Goal: Check status

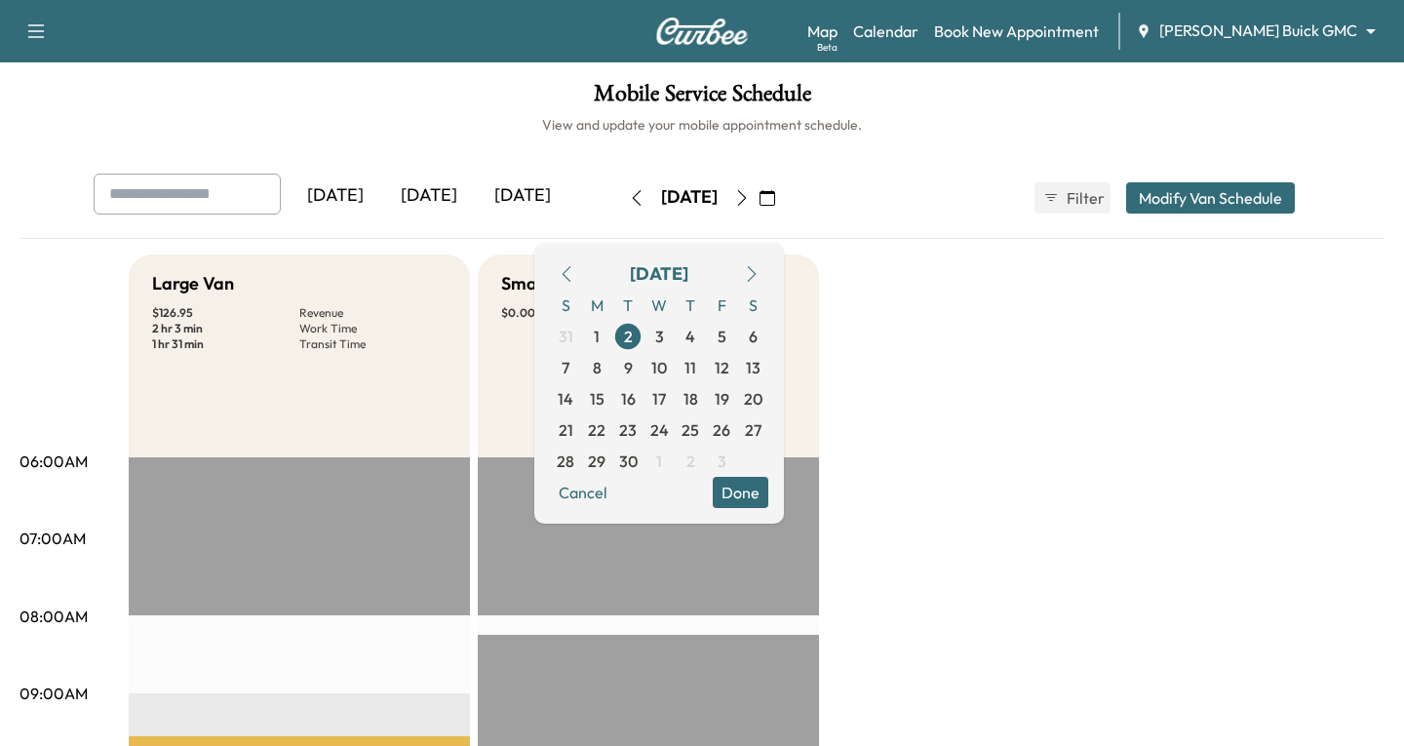
click at [1353, 31] on body "Support Log Out Map Beta Calendar Book New Appointment [PERSON_NAME] Buick GMC …" at bounding box center [702, 373] width 1404 height 746
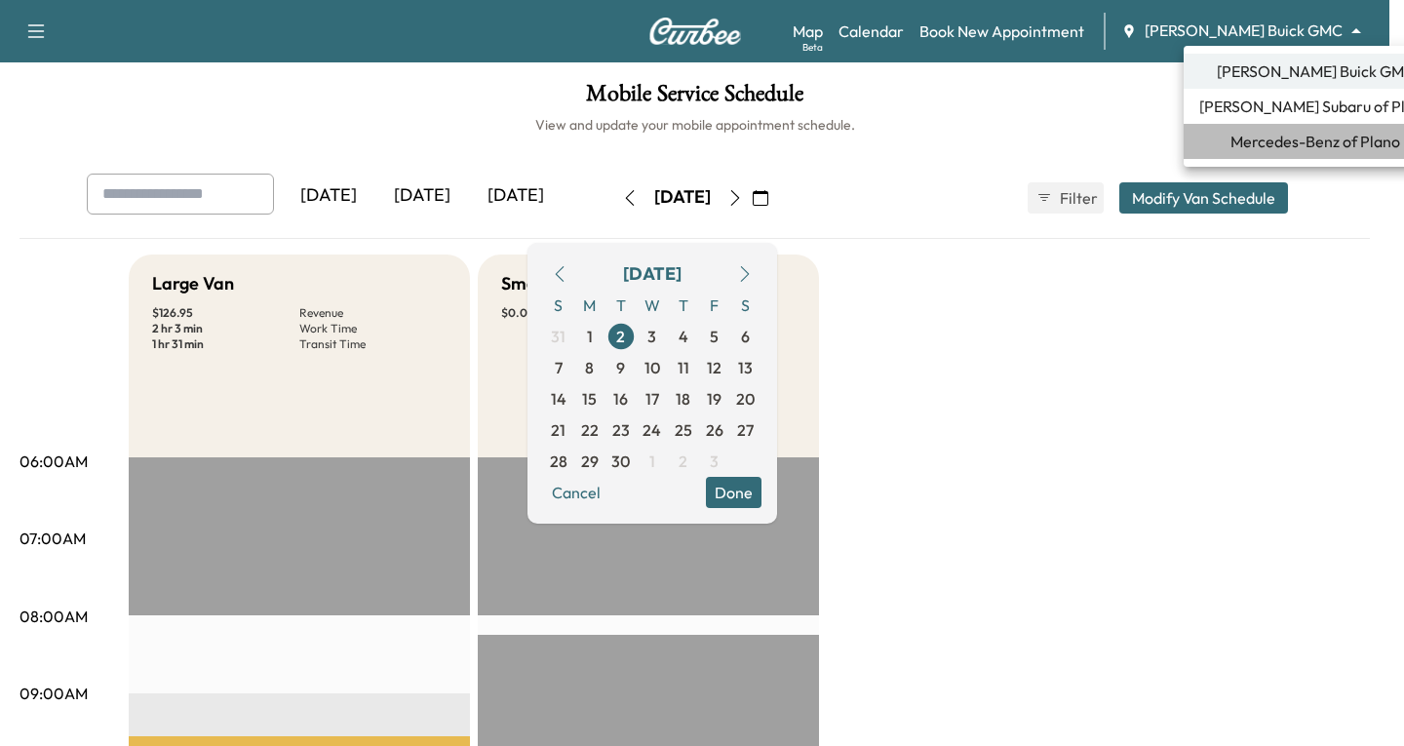
click at [1297, 147] on span "Mercedes-Benz of Plano" at bounding box center [1315, 141] width 170 height 23
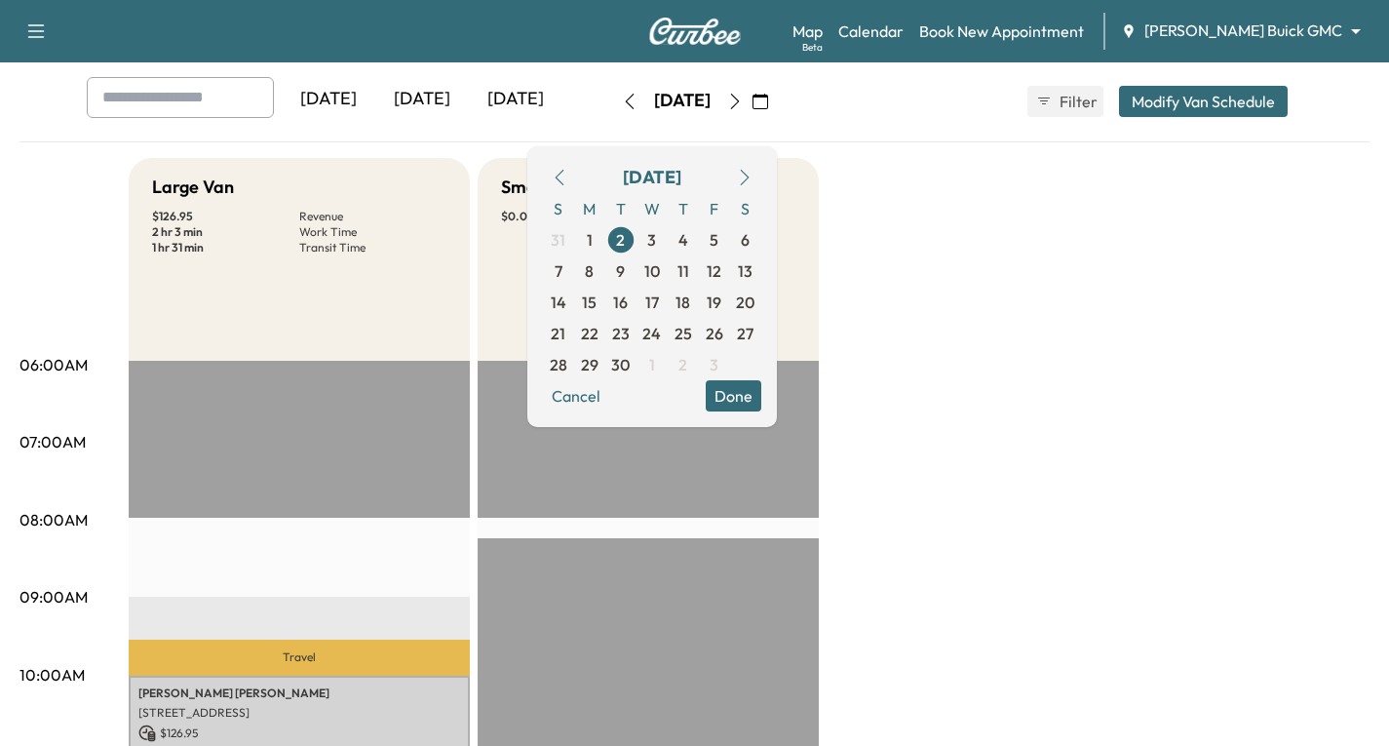
scroll to position [97, 0]
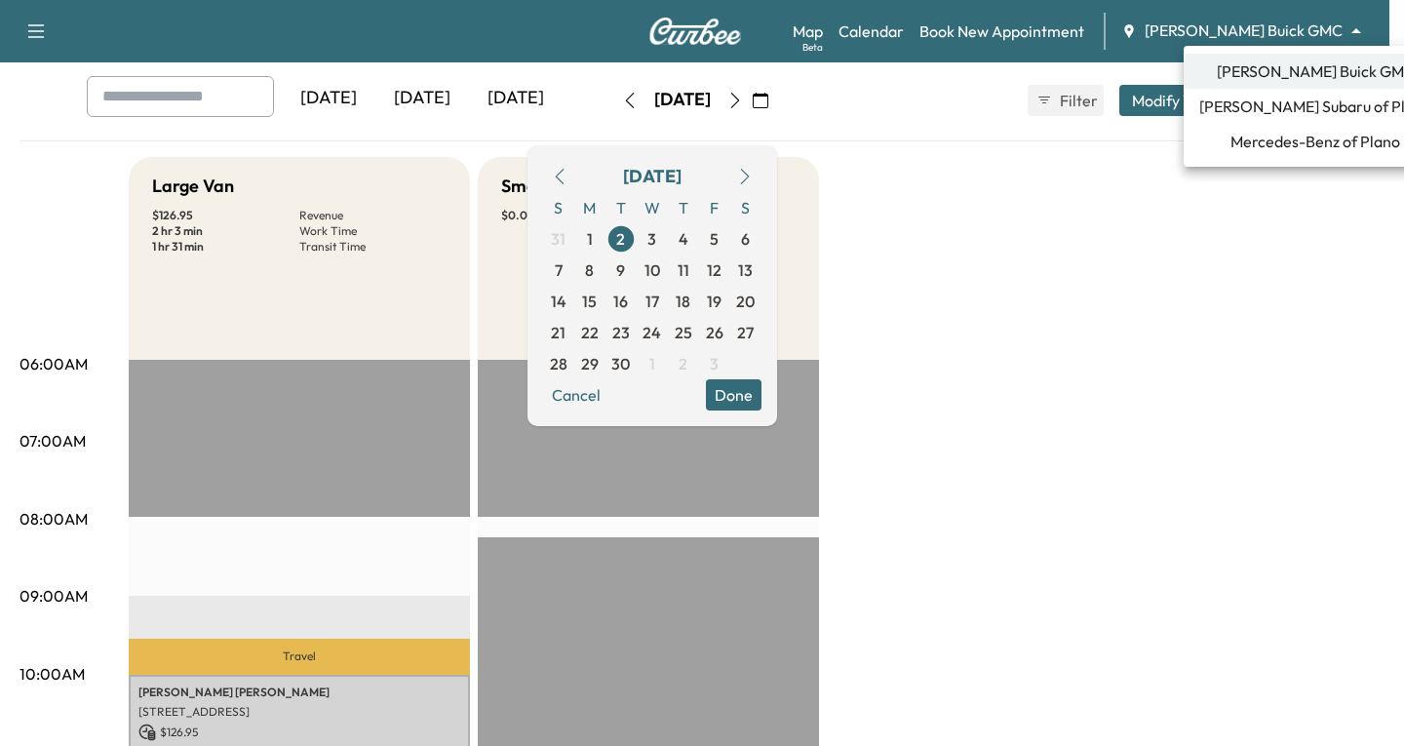
click at [1354, 26] on body "Support Log Out Map Beta Calendar Book New Appointment [PERSON_NAME] Buick GMC …" at bounding box center [702, 276] width 1404 height 746
click at [1265, 136] on span "Mercedes-Benz of Plano" at bounding box center [1315, 141] width 170 height 23
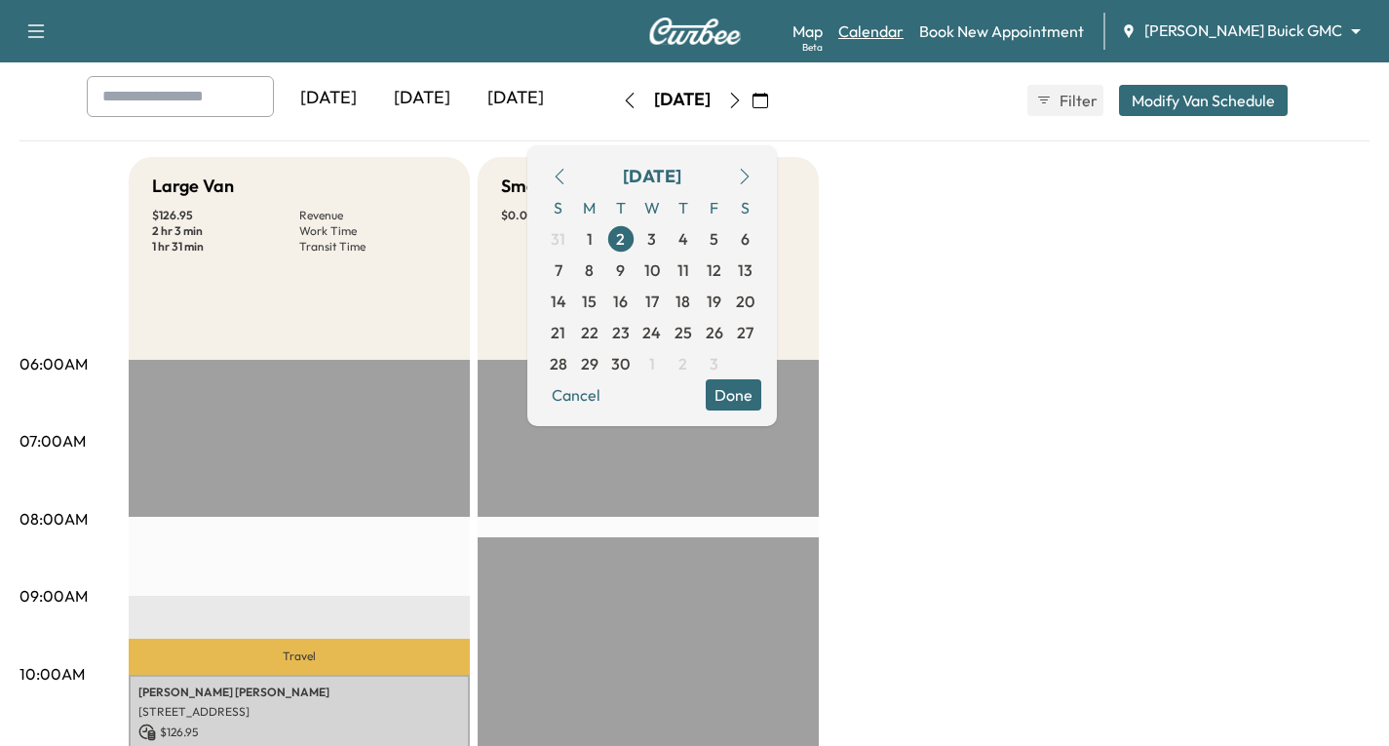
click at [904, 33] on link "Calendar" at bounding box center [870, 30] width 65 height 23
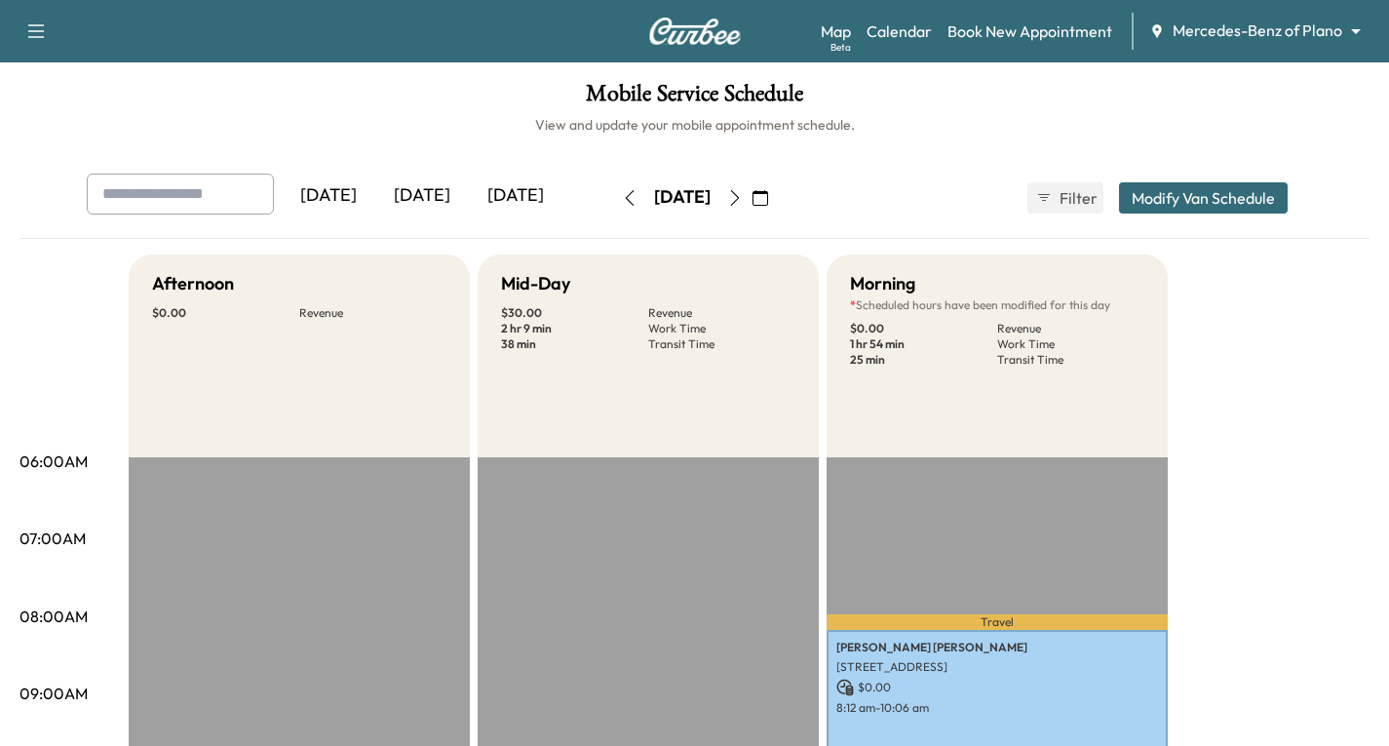
click at [768, 202] on icon "button" at bounding box center [761, 198] width 16 height 16
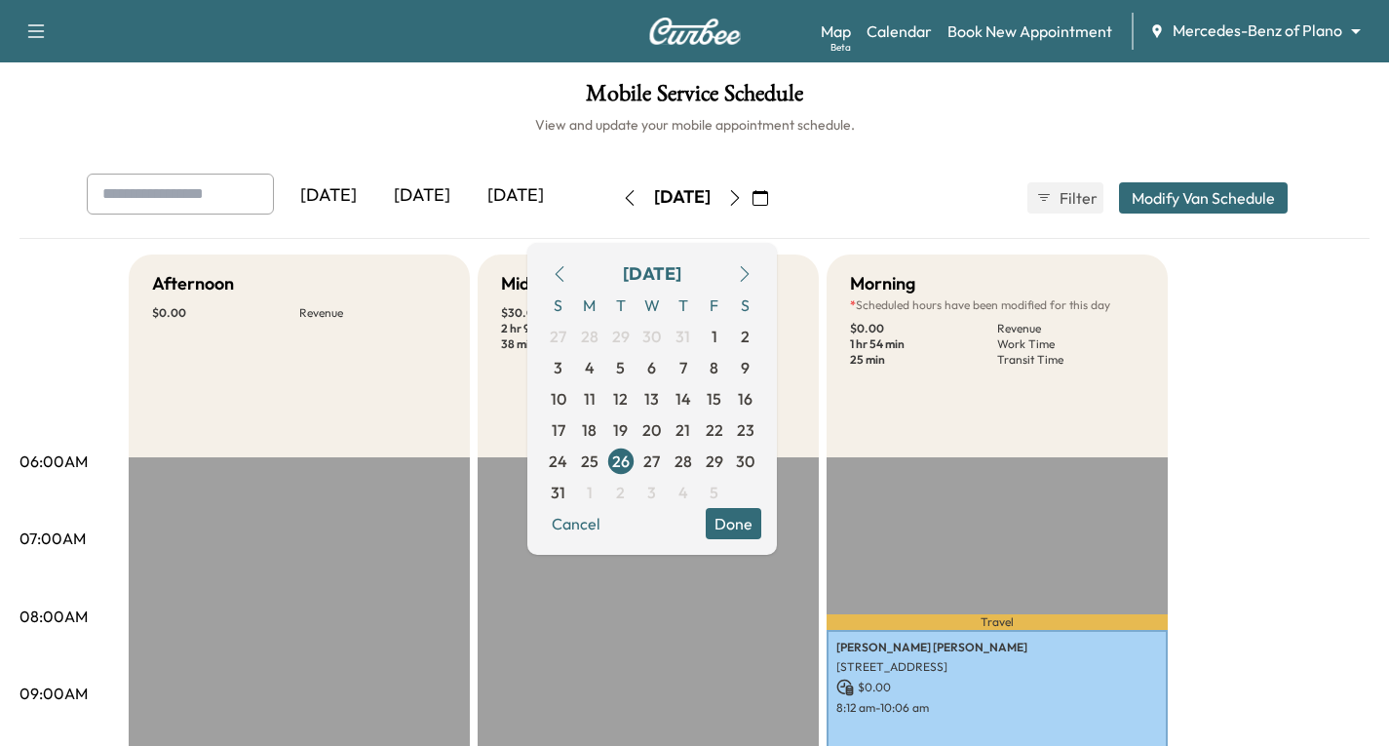
click at [768, 197] on icon "button" at bounding box center [761, 198] width 16 height 16
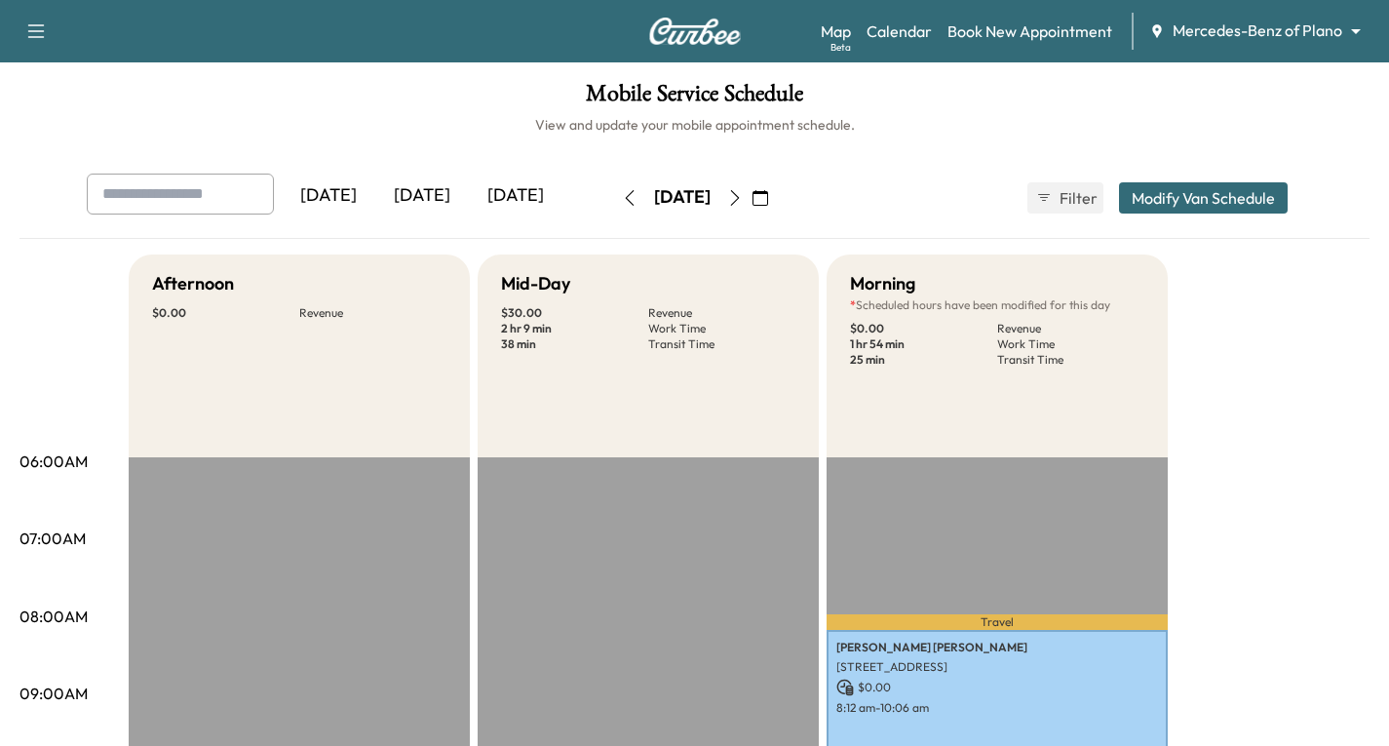
click at [768, 197] on icon "button" at bounding box center [761, 198] width 16 height 16
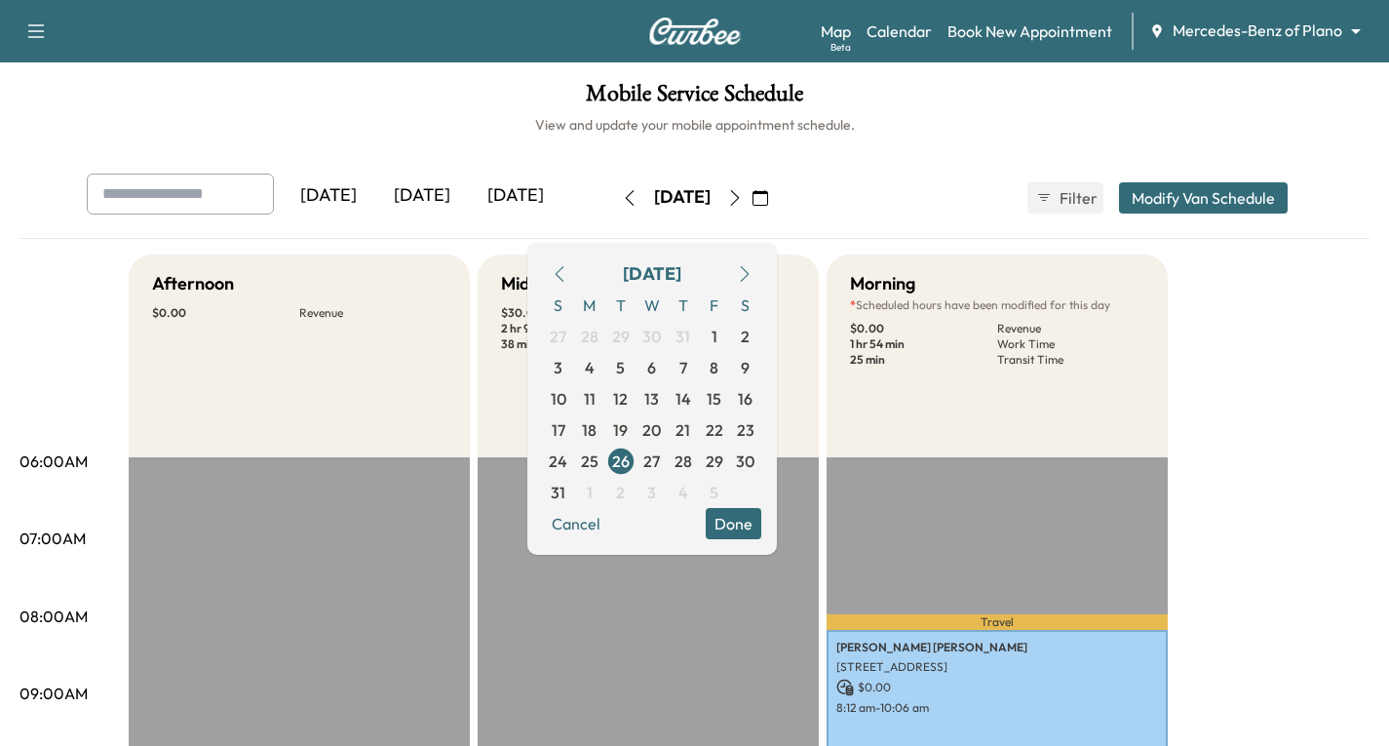
click at [753, 274] on icon "button" at bounding box center [745, 274] width 16 height 16
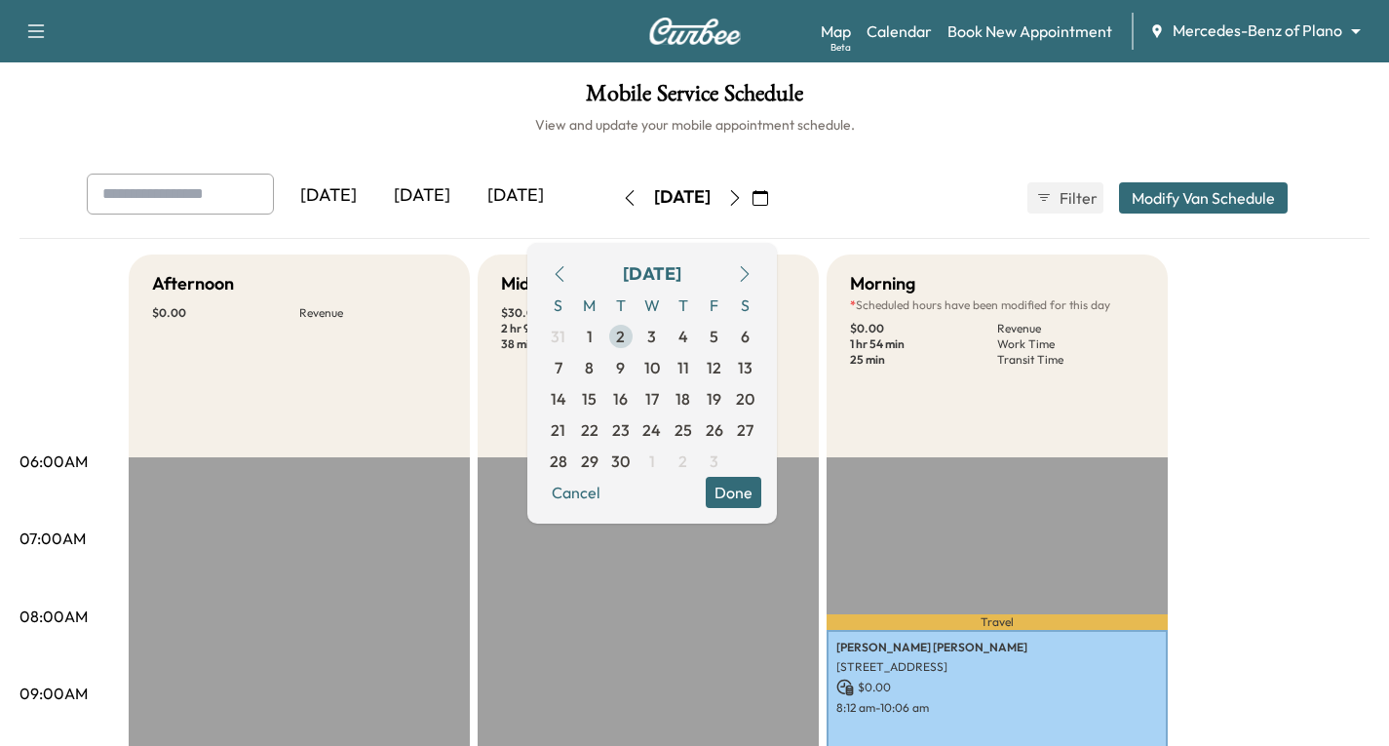
click at [625, 334] on span "2" at bounding box center [620, 336] width 9 height 23
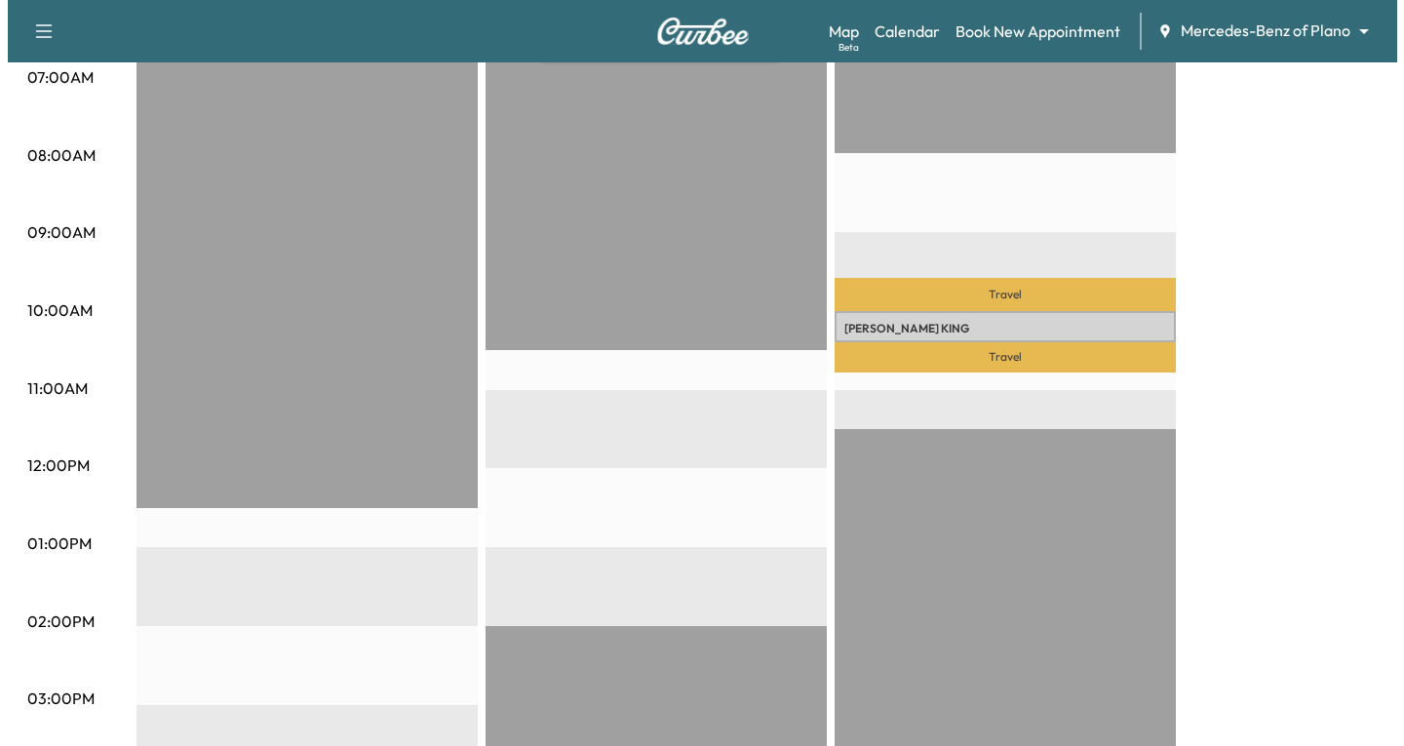
scroll to position [487, 0]
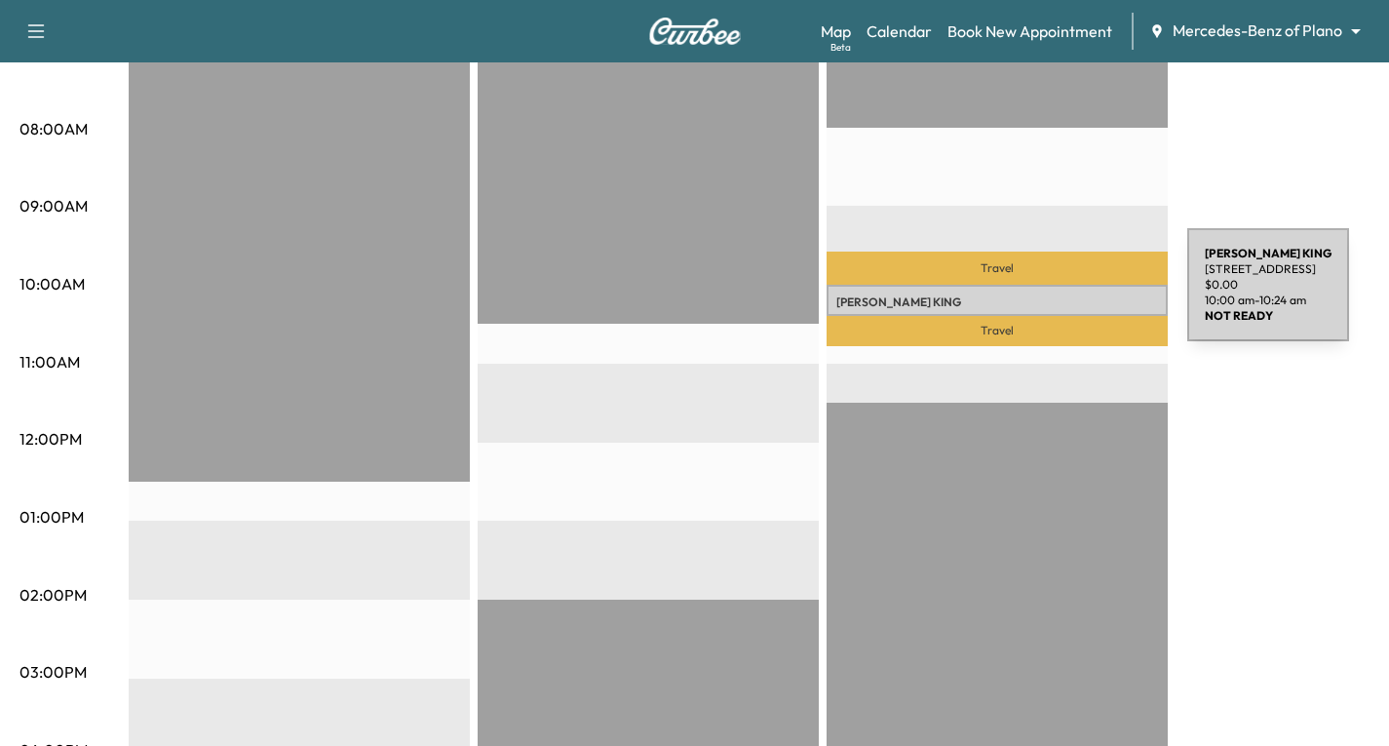
drag, startPoint x: 1041, startPoint y: 296, endPoint x: 1314, endPoint y: 259, distance: 275.5
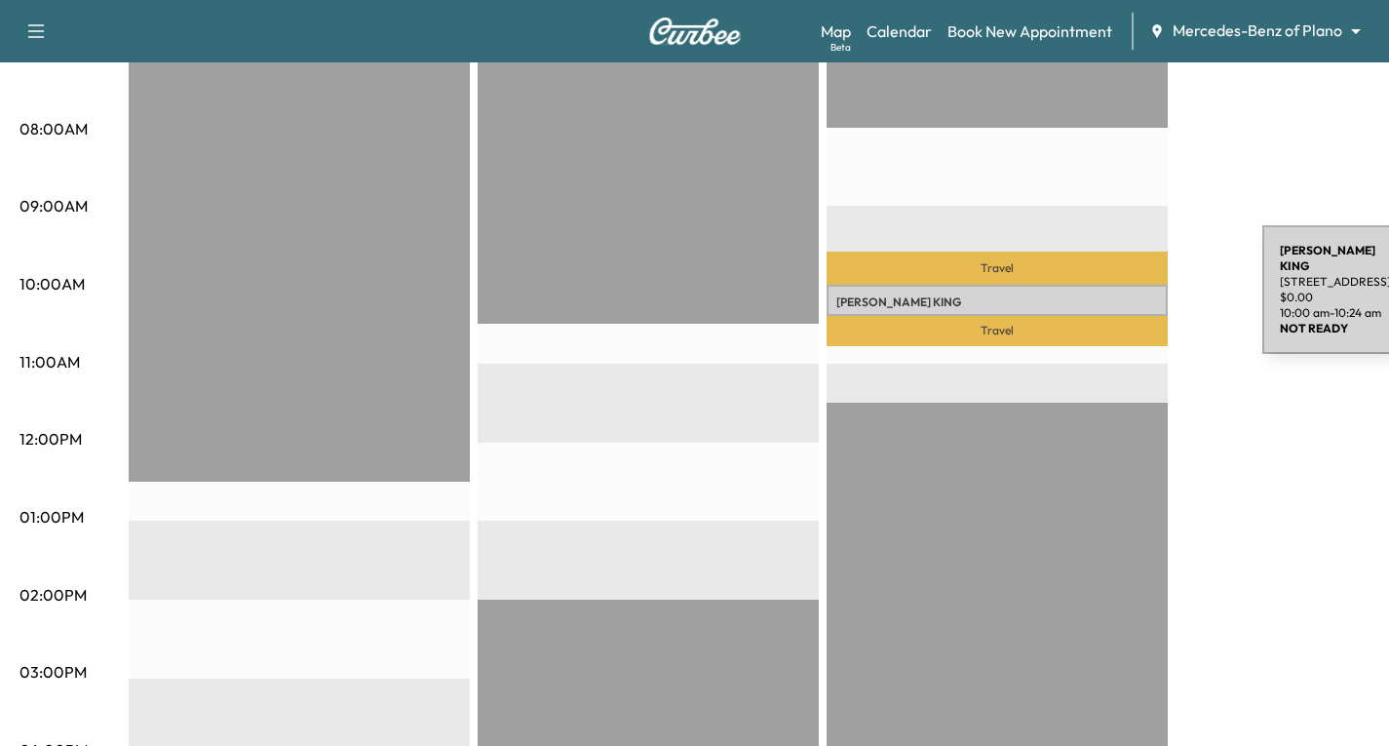
click at [1116, 294] on p "[PERSON_NAME]" at bounding box center [998, 302] width 322 height 16
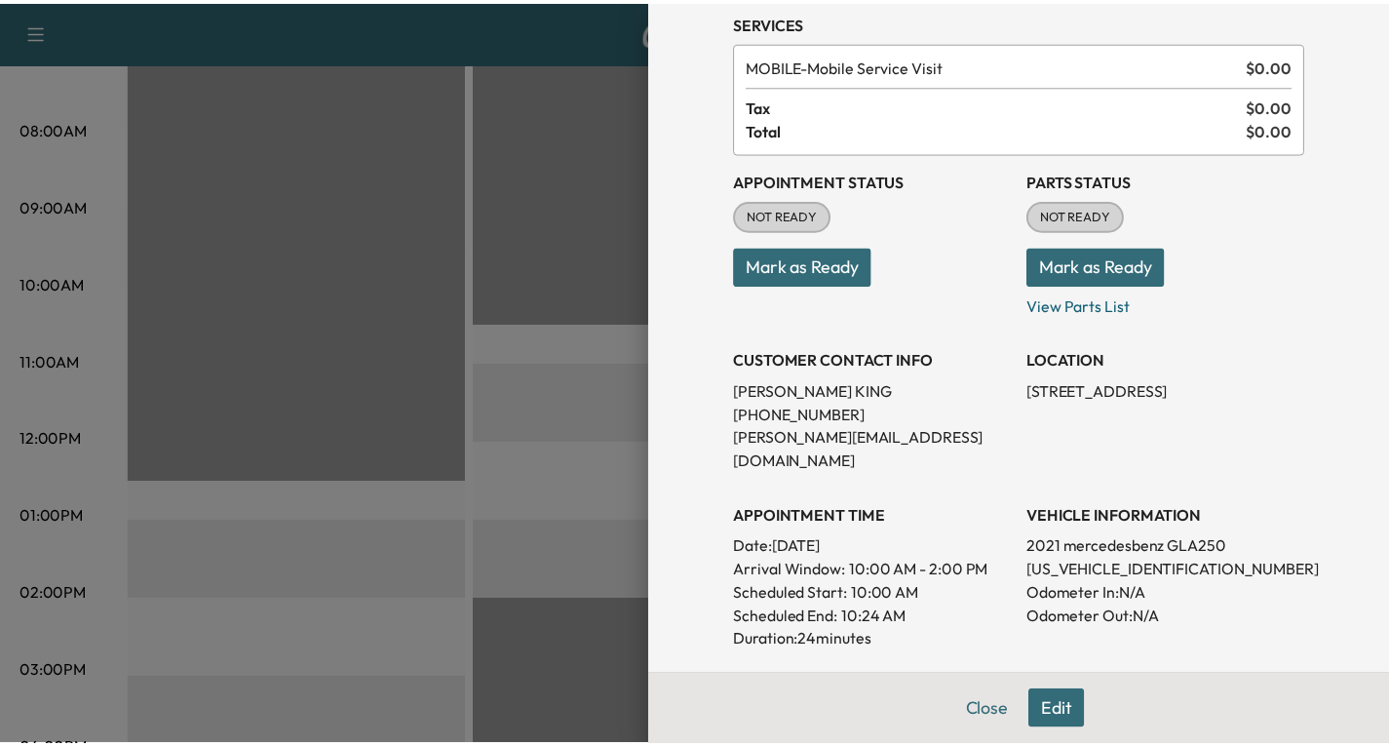
scroll to position [0, 0]
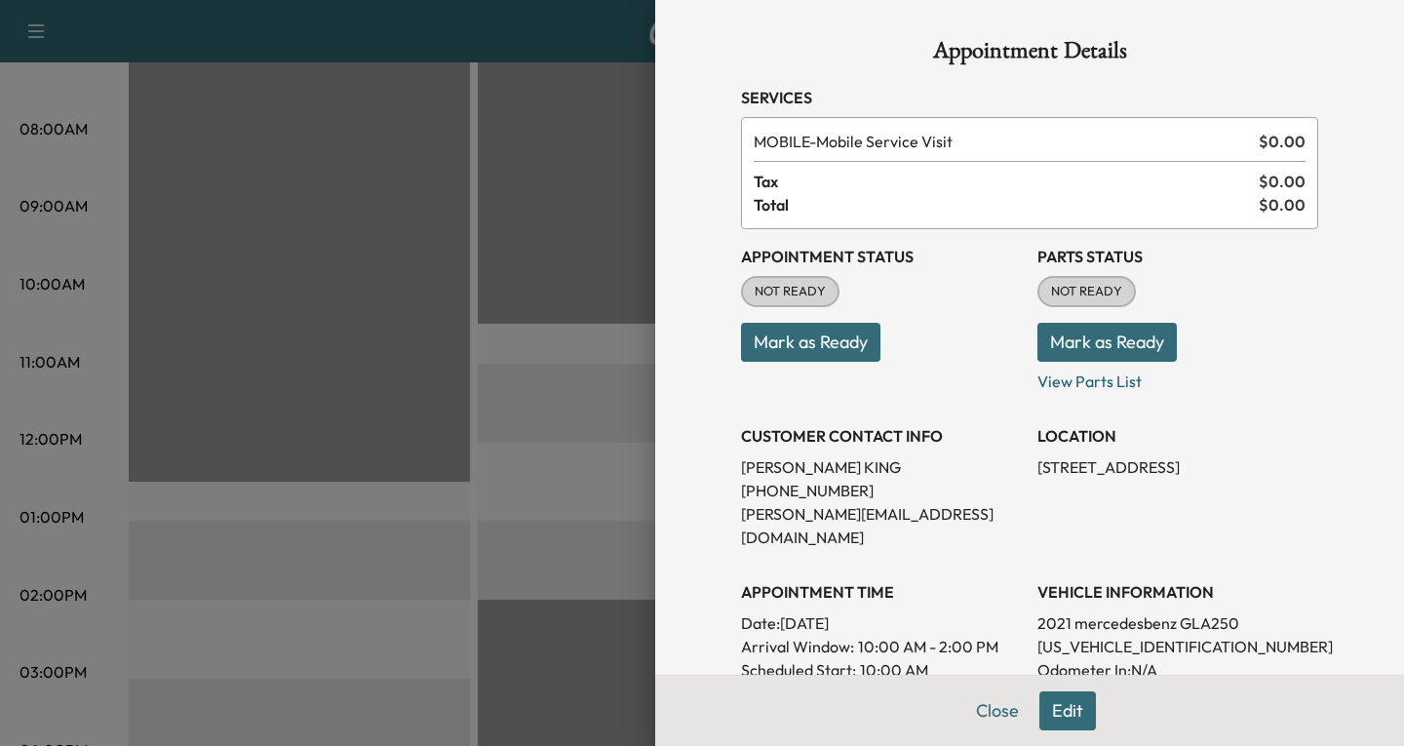
click at [487, 223] on div at bounding box center [702, 373] width 1404 height 746
